Goal: Task Accomplishment & Management: Manage account settings

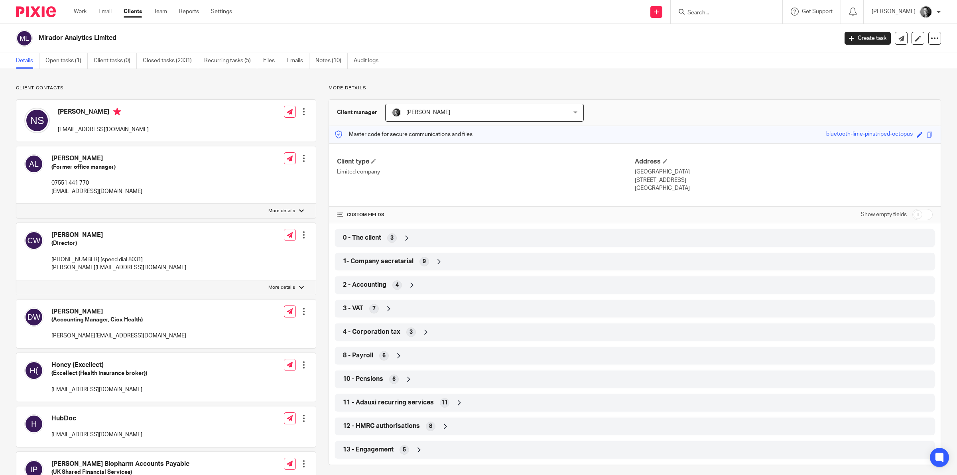
click at [695, 8] on form at bounding box center [728, 12] width 85 height 10
click at [694, 10] on input "Search" at bounding box center [722, 13] width 72 height 7
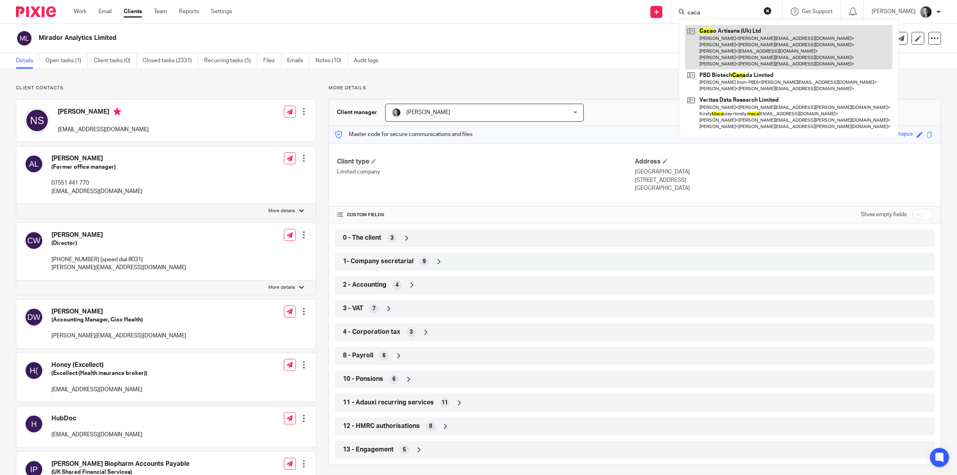
type input "caca"
click at [731, 35] on link at bounding box center [788, 47] width 207 height 44
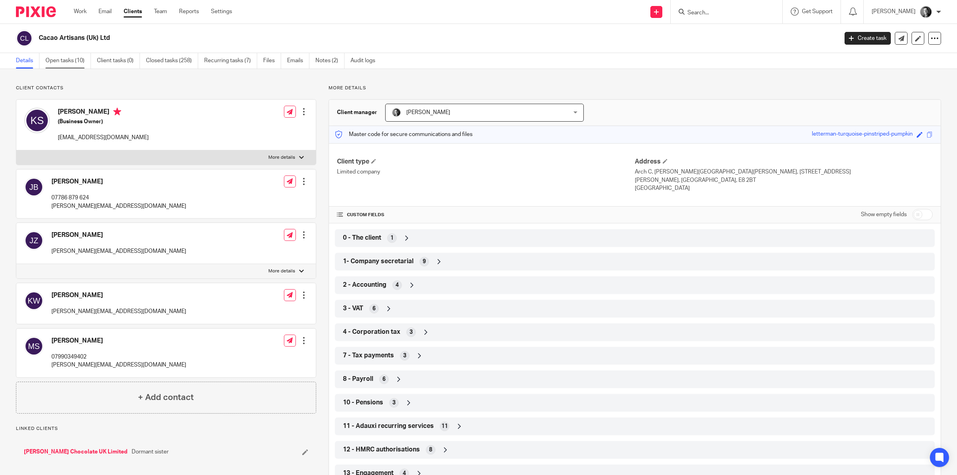
click at [74, 63] on link "Open tasks (10)" at bounding box center [67, 61] width 45 height 16
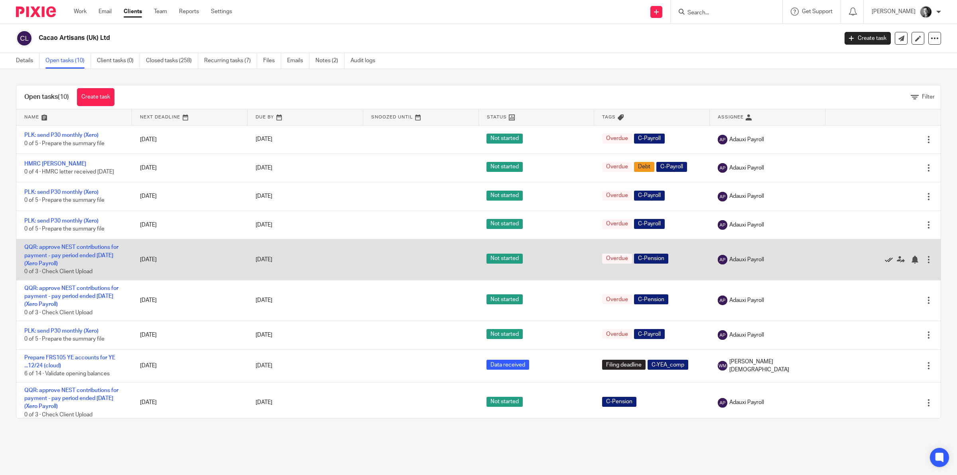
click at [885, 262] on icon at bounding box center [889, 260] width 8 height 8
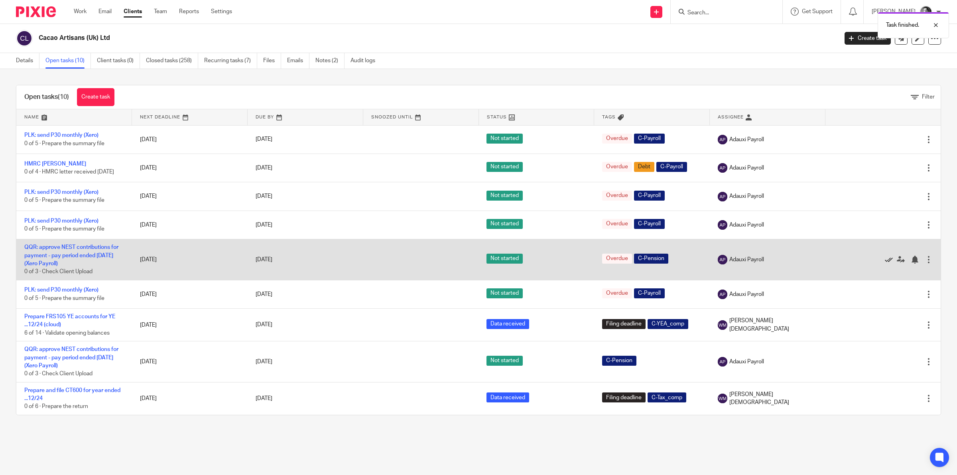
click at [885, 258] on icon at bounding box center [889, 260] width 8 height 8
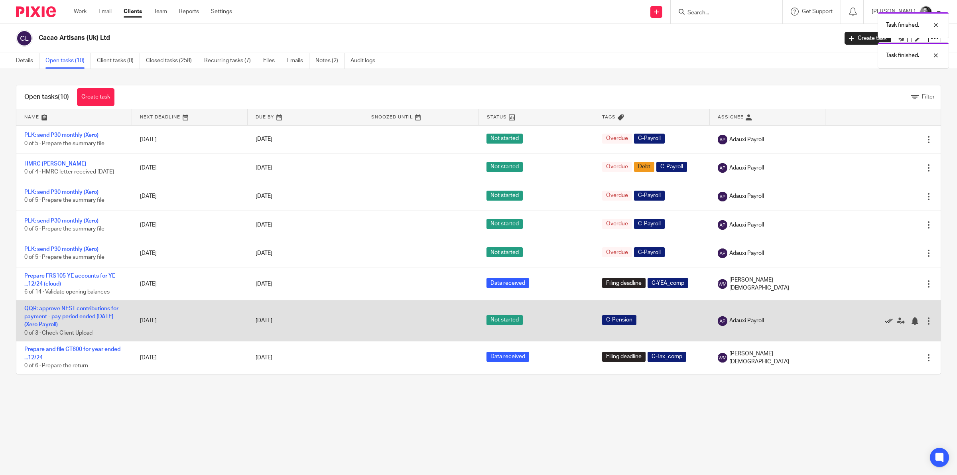
click at [885, 320] on icon at bounding box center [889, 321] width 8 height 8
